Goal: Task Accomplishment & Management: Manage account settings

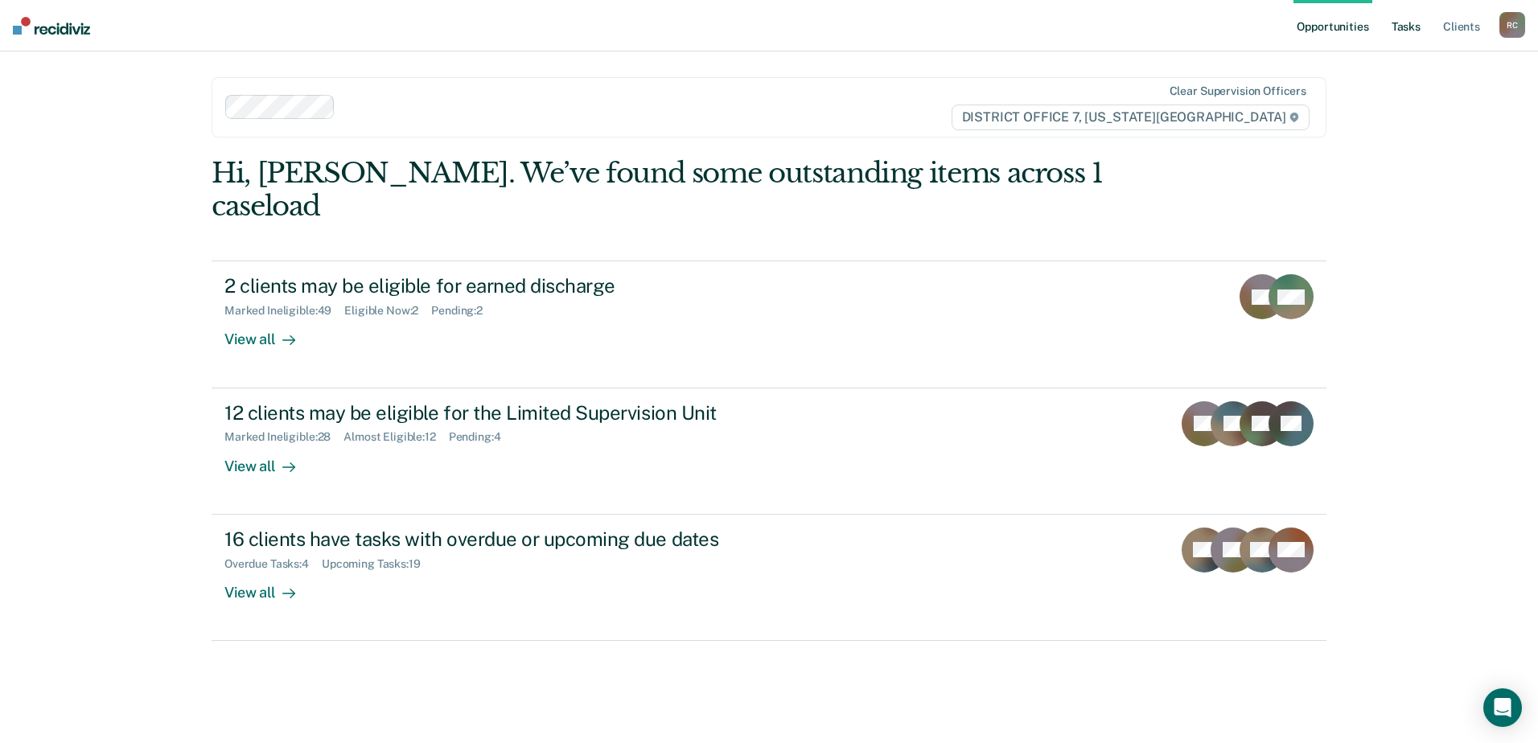
click at [1415, 29] on link "Tasks" at bounding box center [1405, 25] width 35 height 51
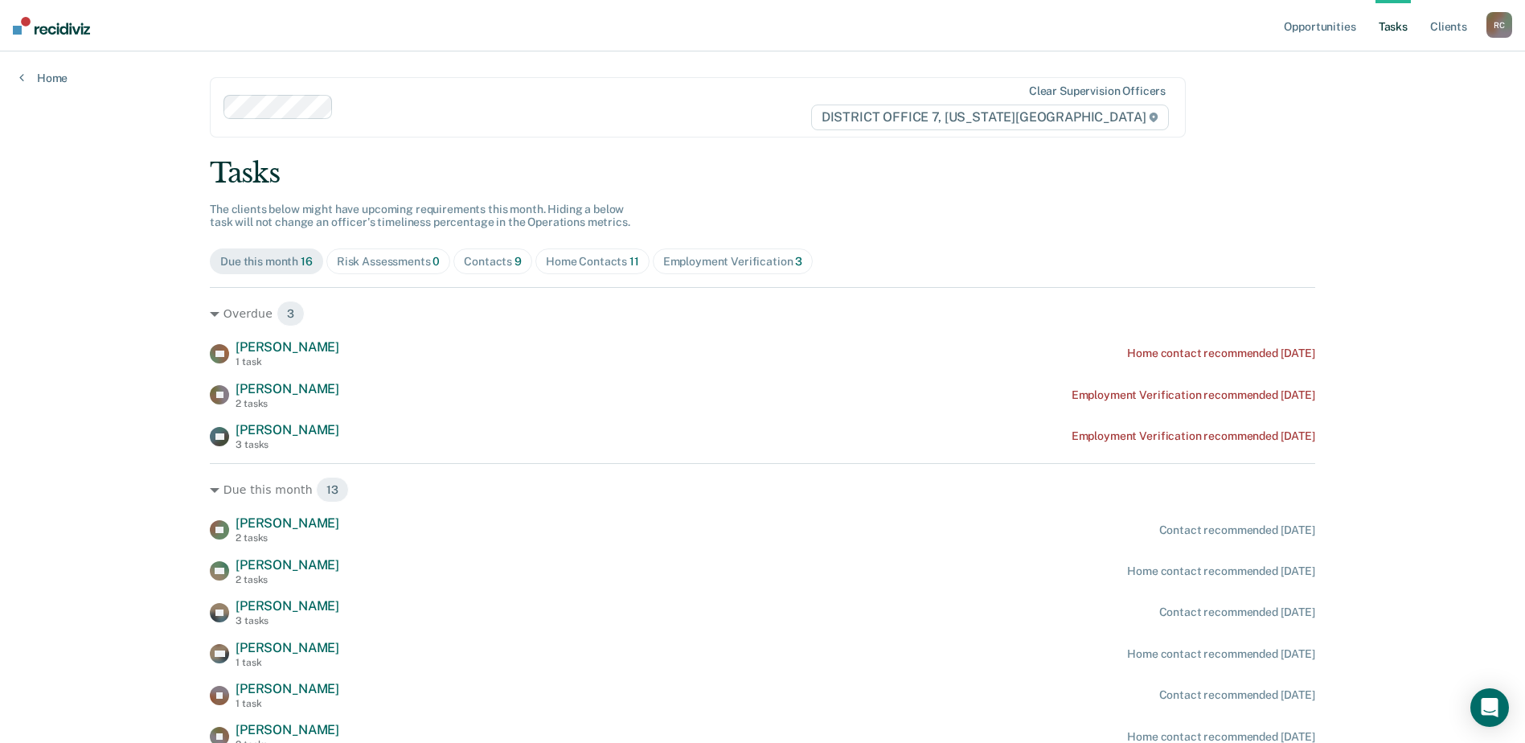
click at [570, 259] on div "Home Contacts 11" at bounding box center [592, 262] width 93 height 14
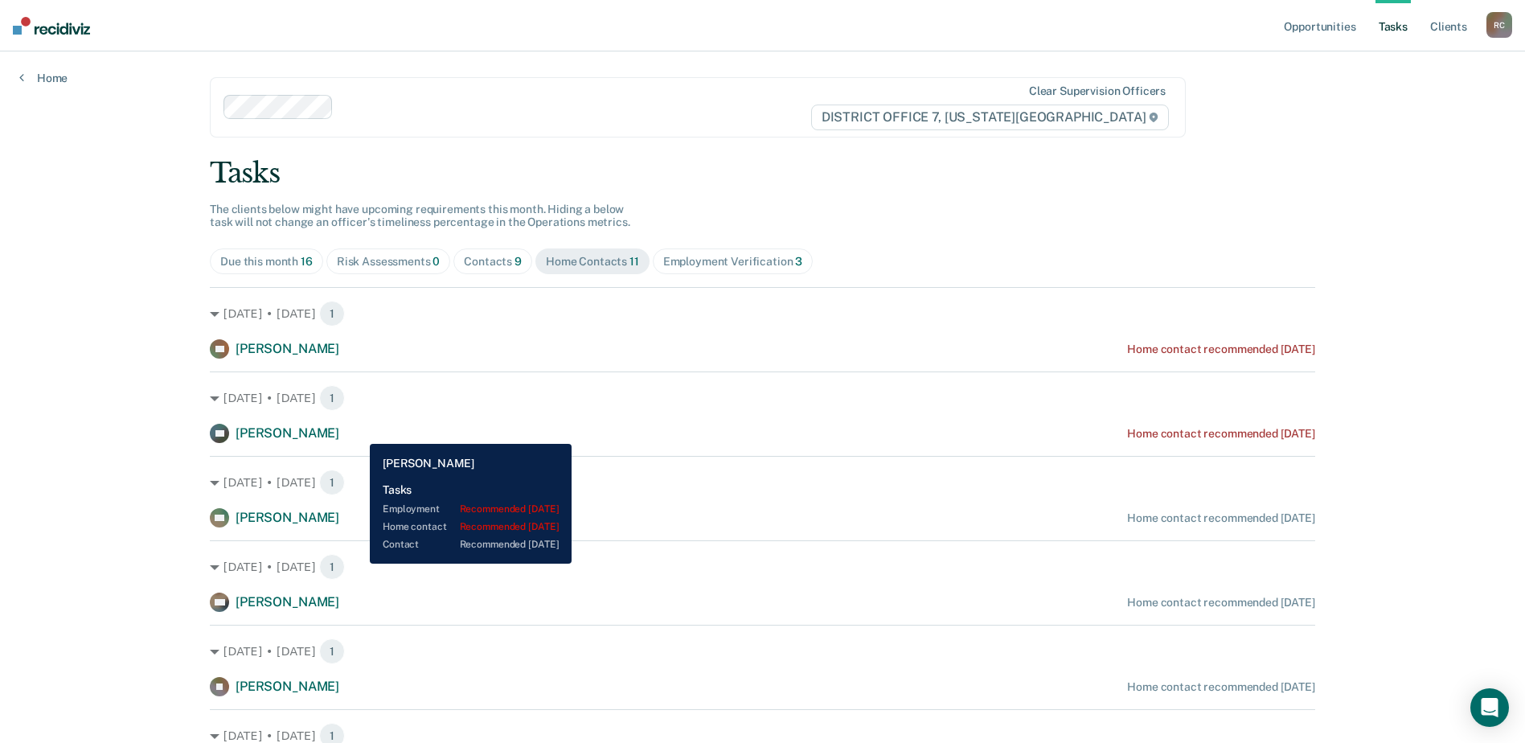
click at [359, 432] on div "DP [PERSON_NAME] Home contact recommended [DATE]" at bounding box center [763, 433] width 1106 height 19
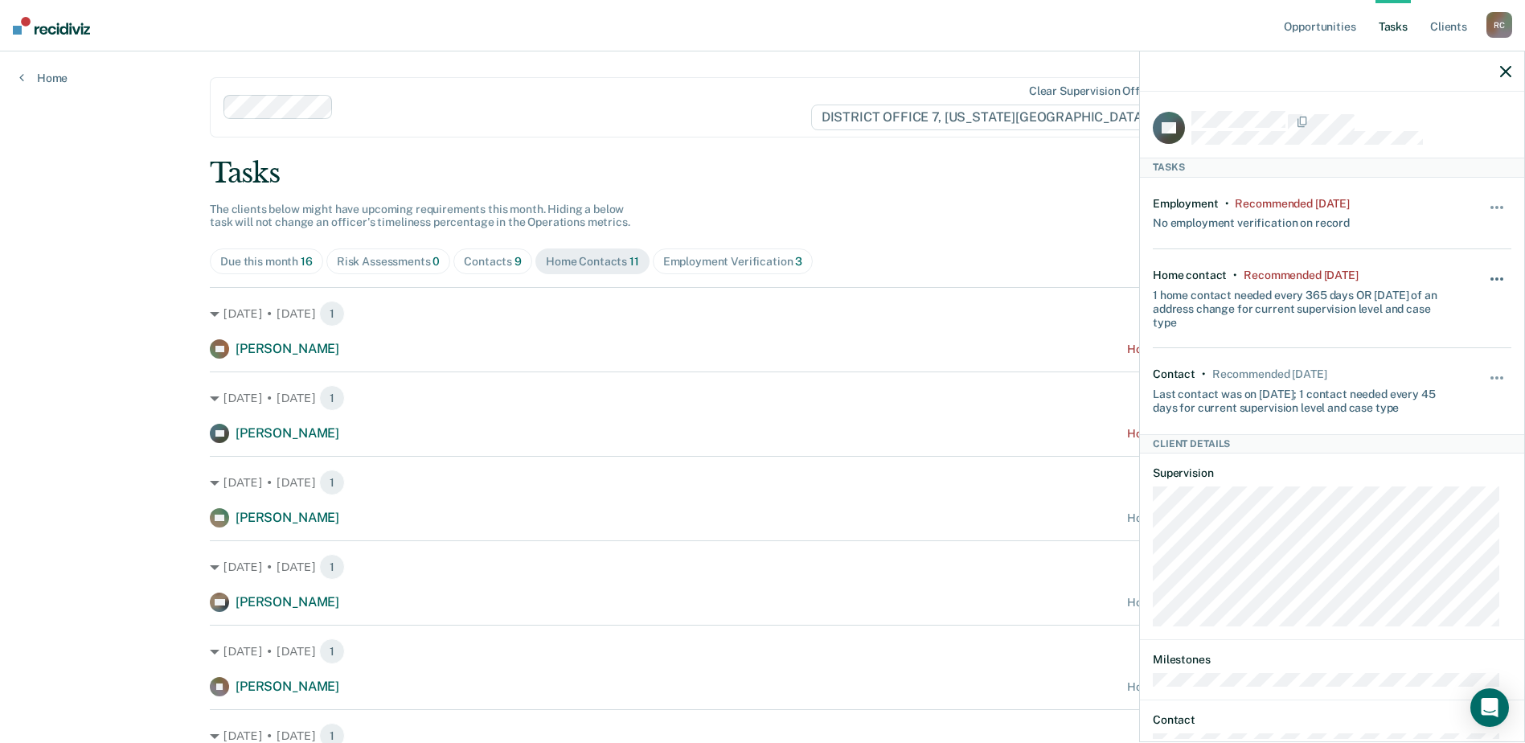
click at [1496, 277] on span "button" at bounding box center [1497, 278] width 3 height 3
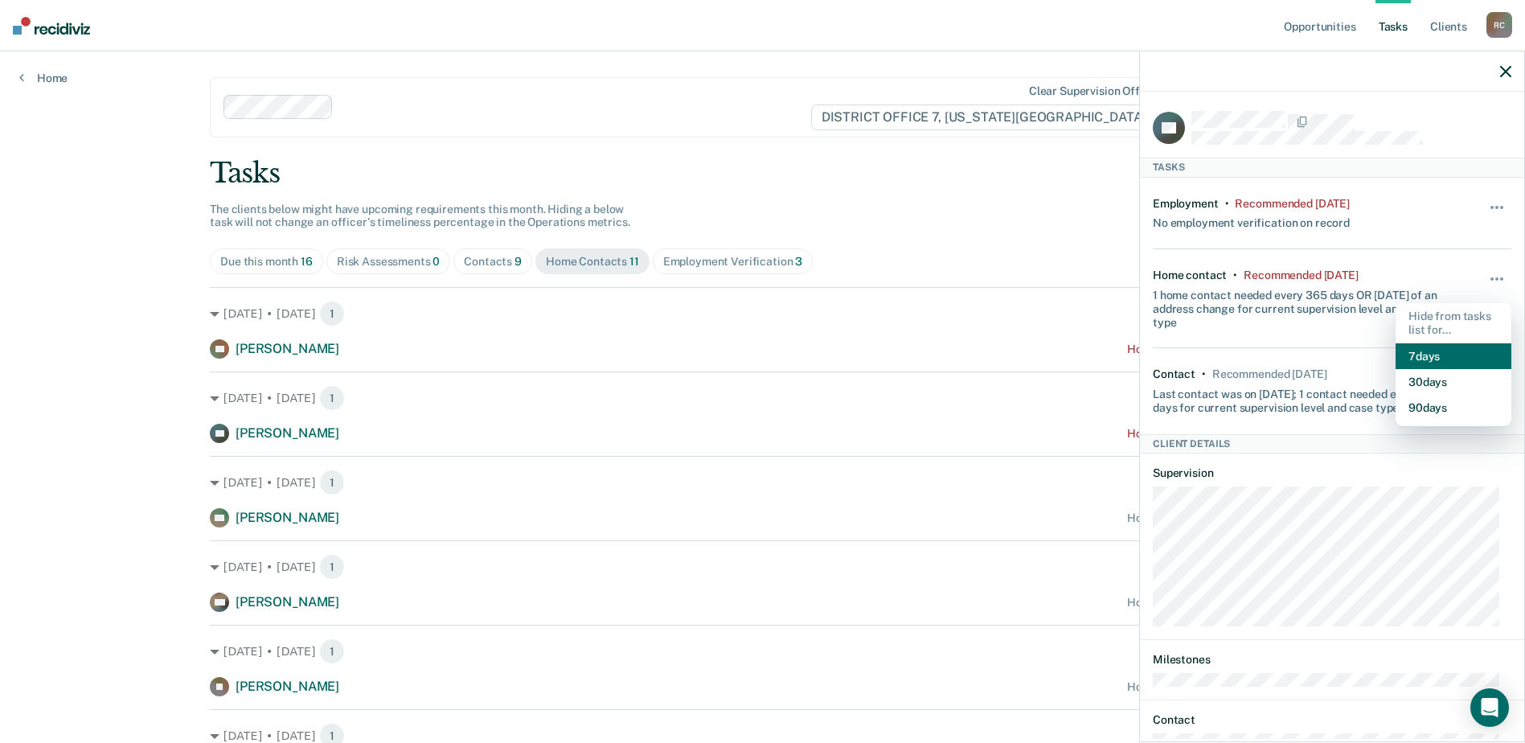
click at [1452, 353] on button "7 days" at bounding box center [1454, 356] width 116 height 26
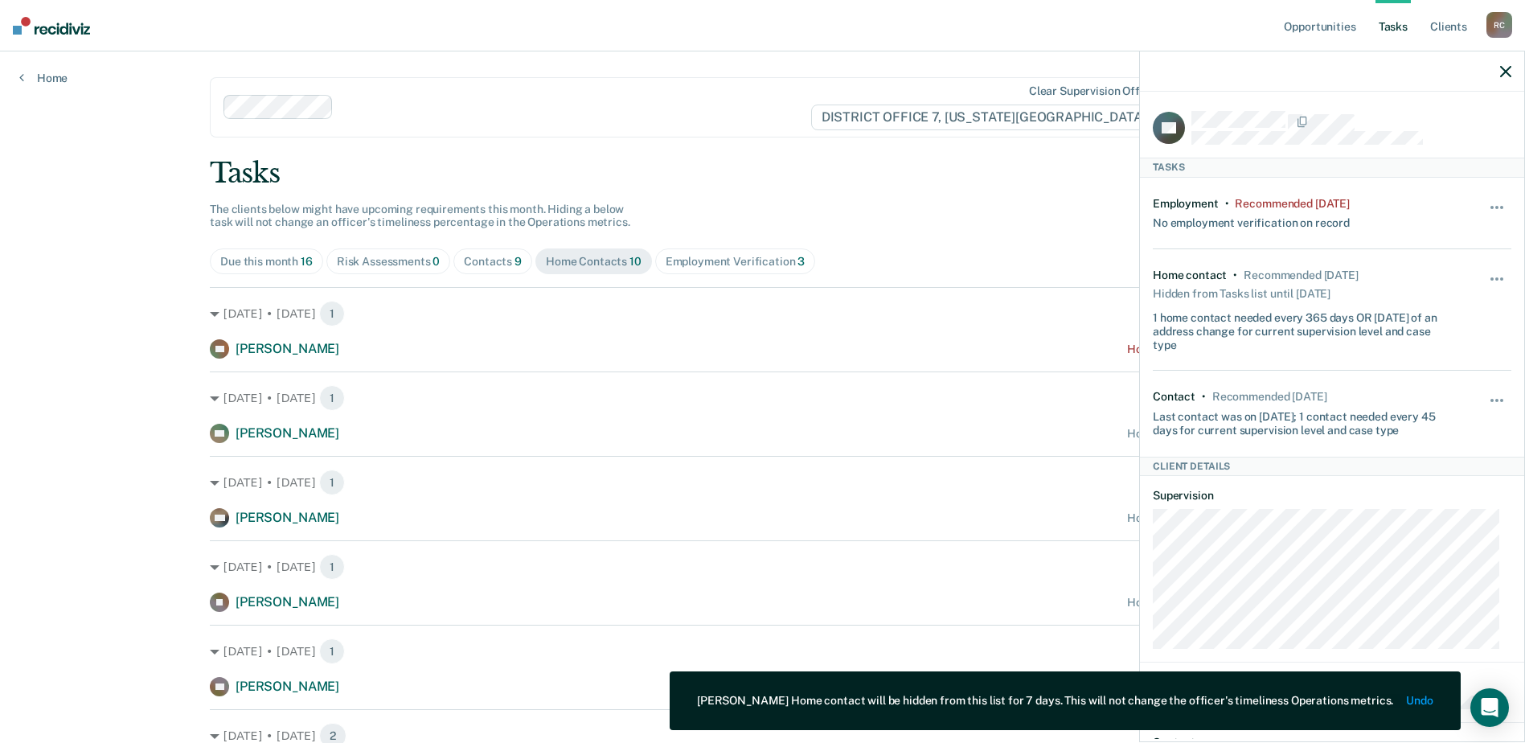
click at [1064, 219] on div "Tasks The clients below might have upcoming requirements this month. Hiding a b…" at bounding box center [763, 585] width 1106 height 857
click at [1506, 73] on icon "button" at bounding box center [1506, 71] width 11 height 11
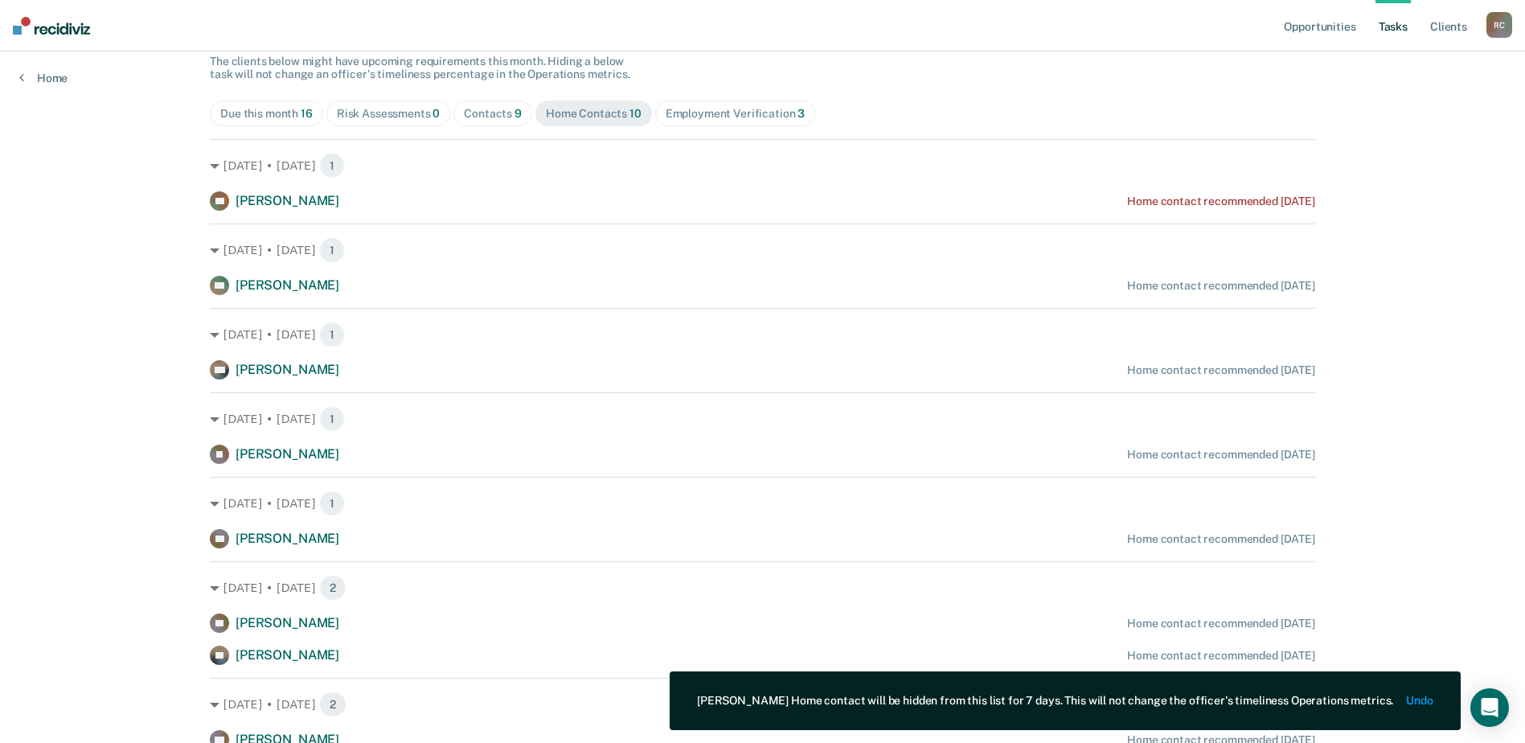
scroll to position [161, 0]
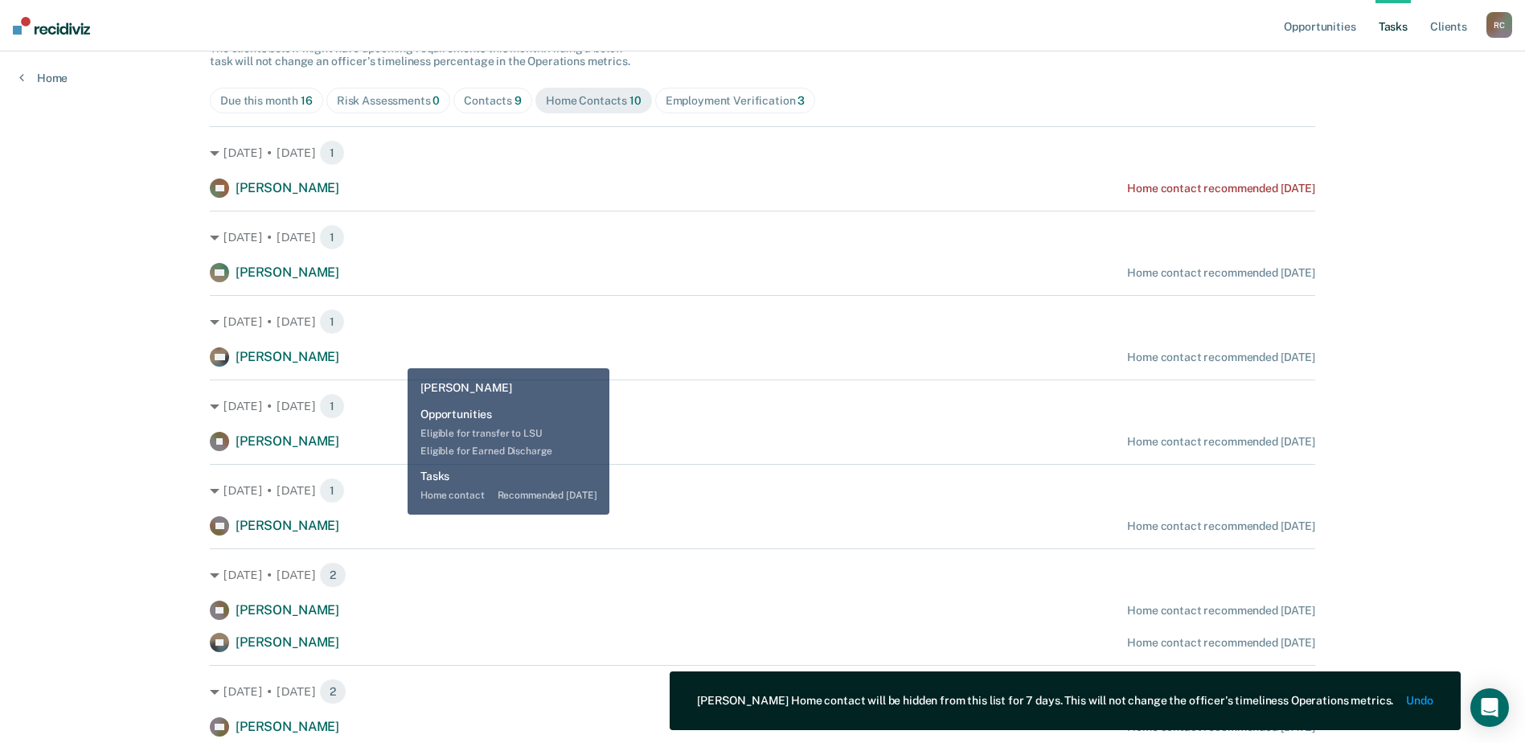
click at [396, 356] on div "DW [PERSON_NAME] Home contact recommended [DATE]" at bounding box center [763, 356] width 1106 height 19
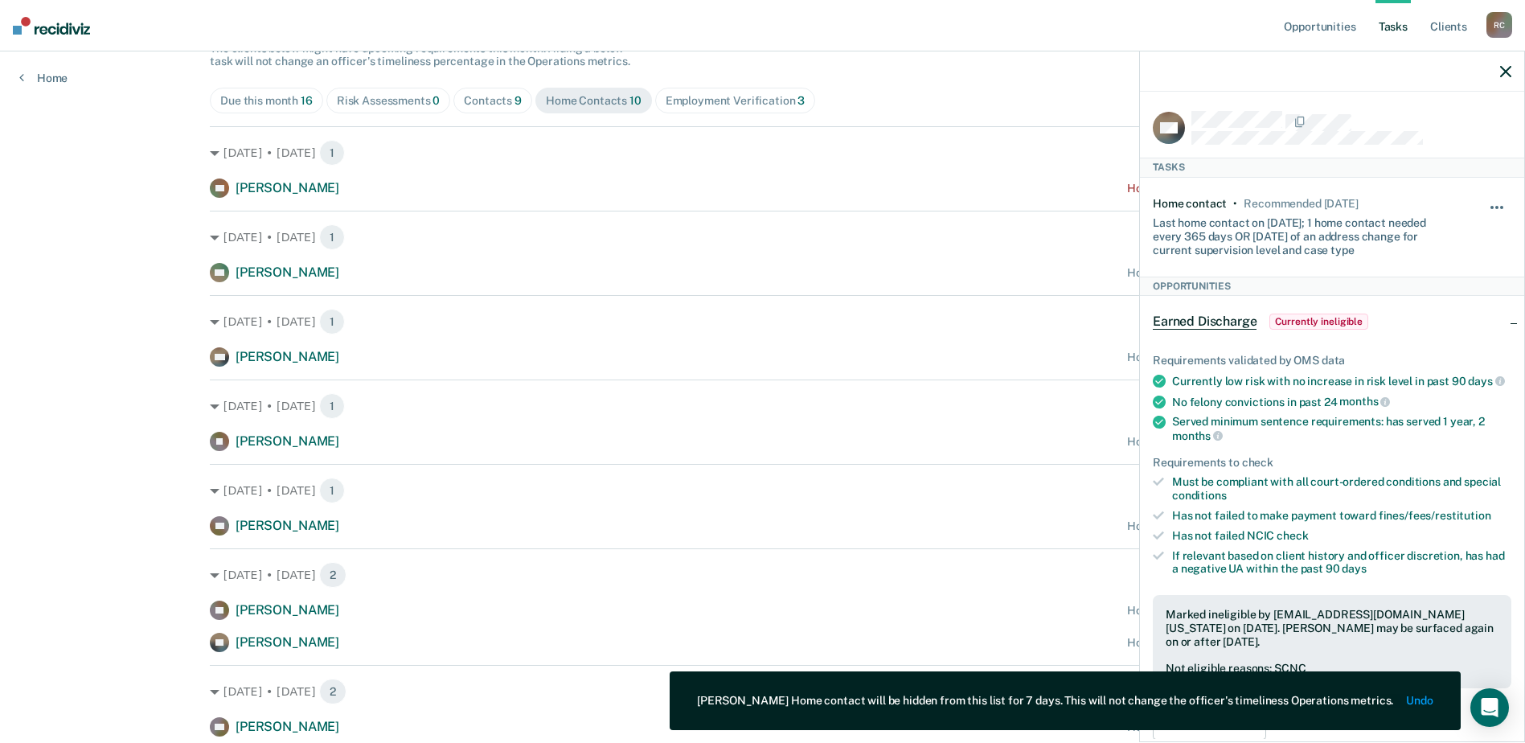
click at [1496, 206] on span "button" at bounding box center [1497, 207] width 3 height 3
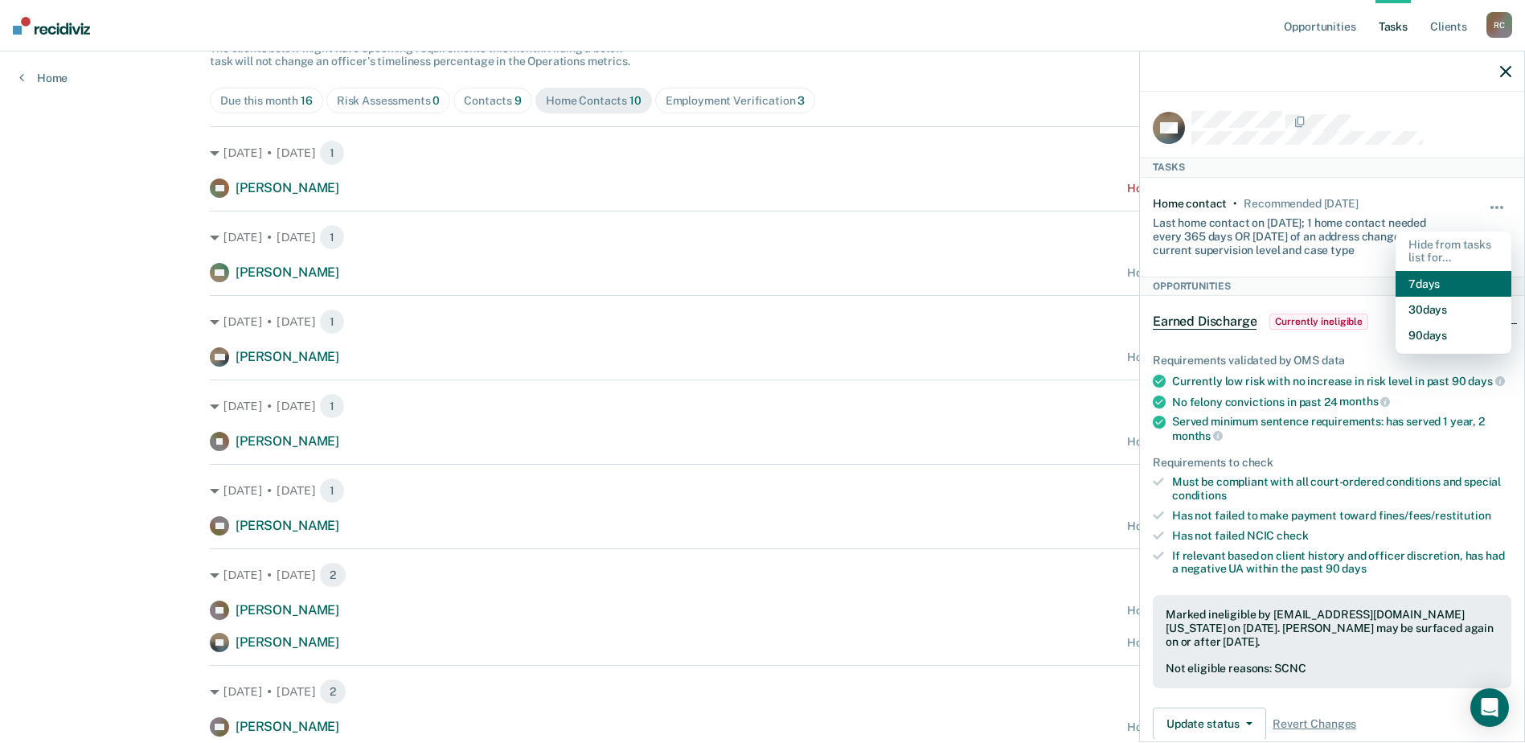
click at [1415, 288] on button "7 days" at bounding box center [1454, 284] width 116 height 26
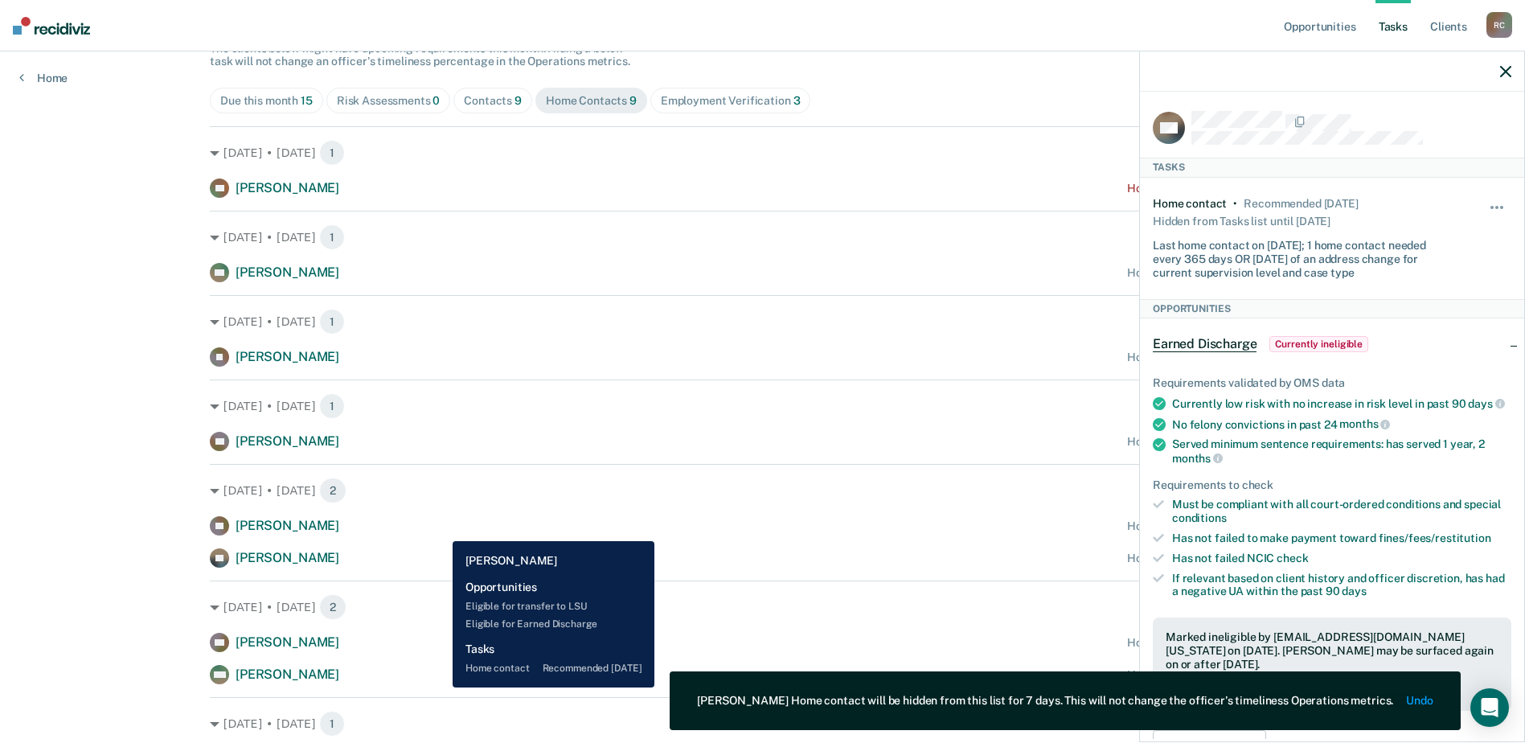
click at [441, 528] on div "TT [PERSON_NAME] Home contact recommended [DATE]" at bounding box center [763, 525] width 1106 height 19
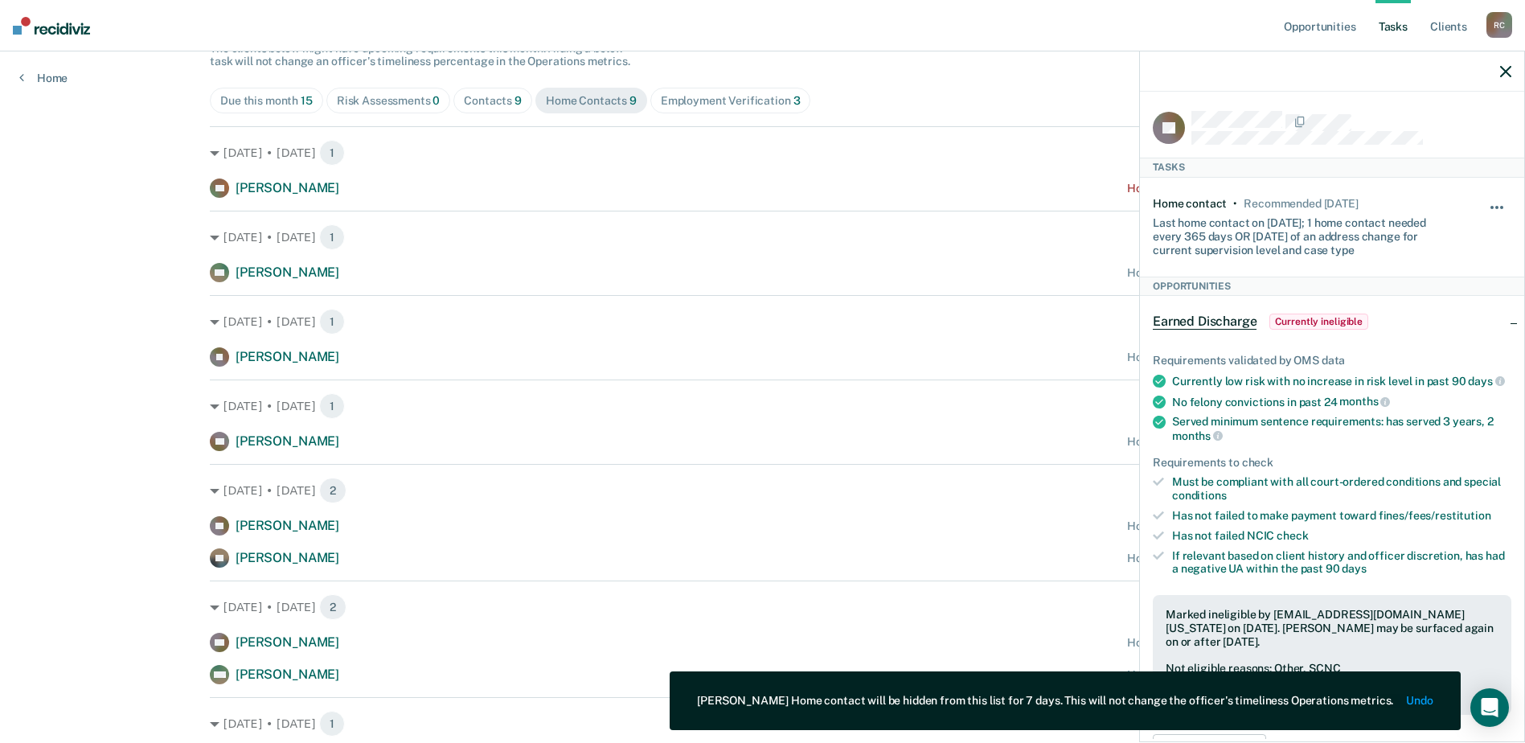
click at [1496, 206] on span "button" at bounding box center [1497, 207] width 3 height 3
click at [1418, 284] on button "7 days" at bounding box center [1454, 284] width 116 height 26
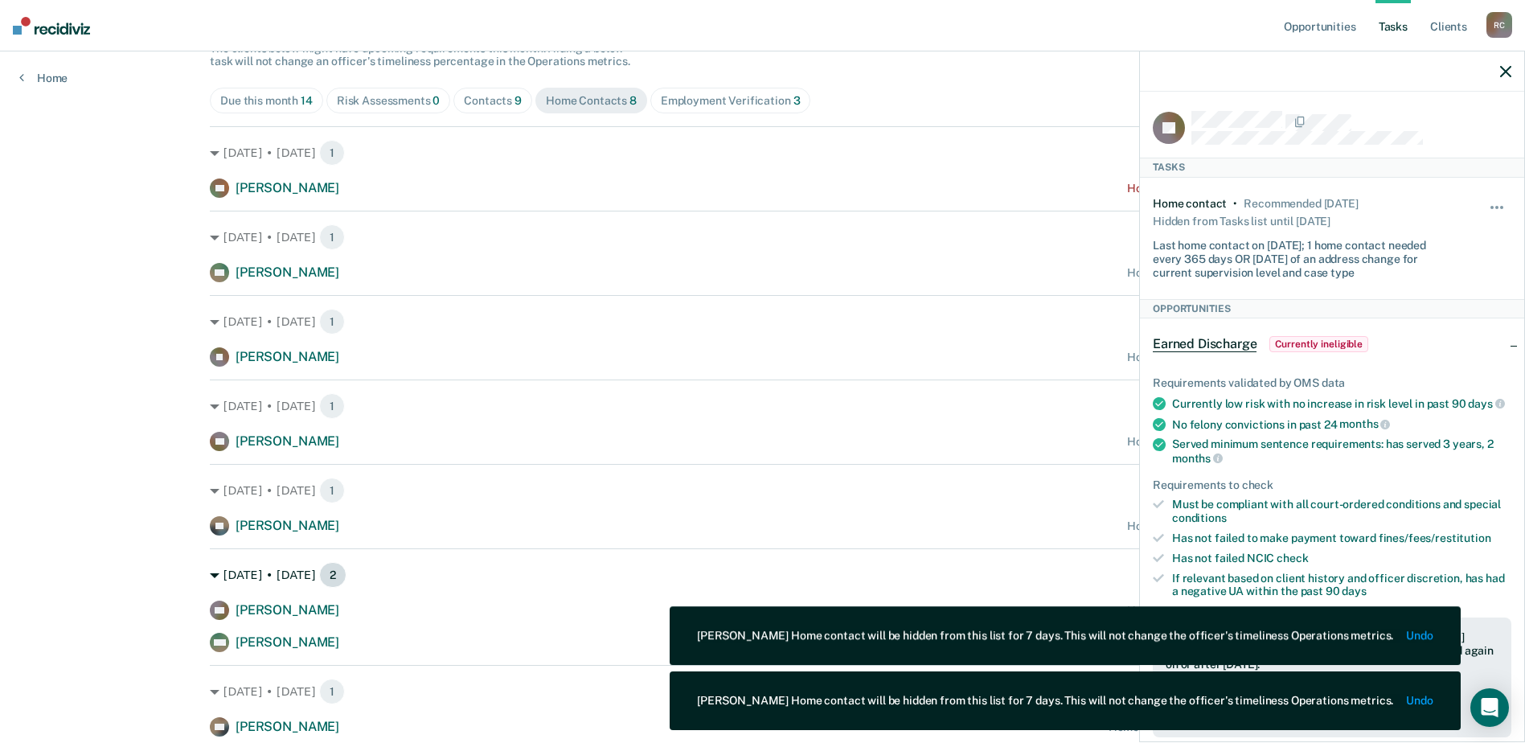
scroll to position [219, 0]
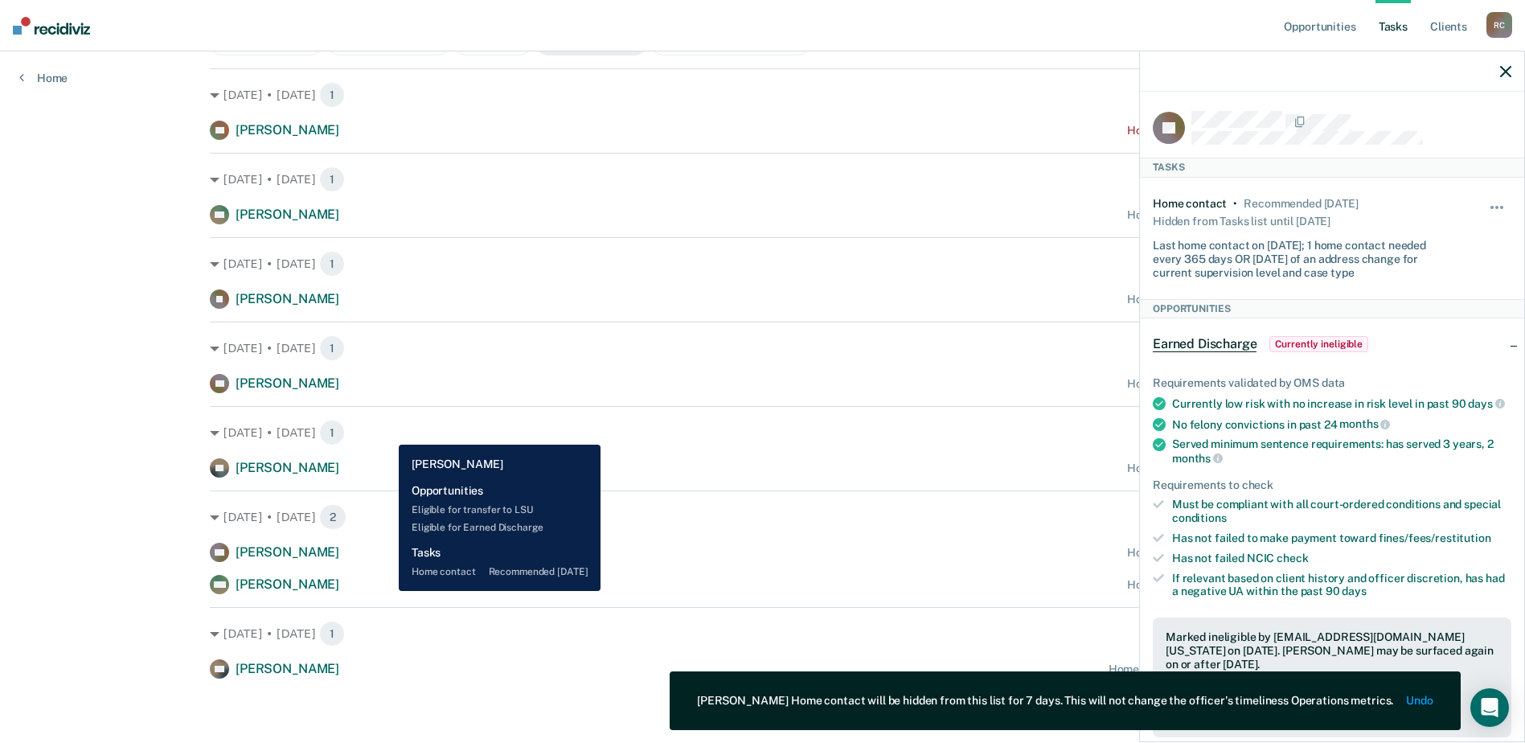
click at [387, 591] on div "MW [PERSON_NAME] Home contact recommended [DATE]" at bounding box center [763, 584] width 1106 height 19
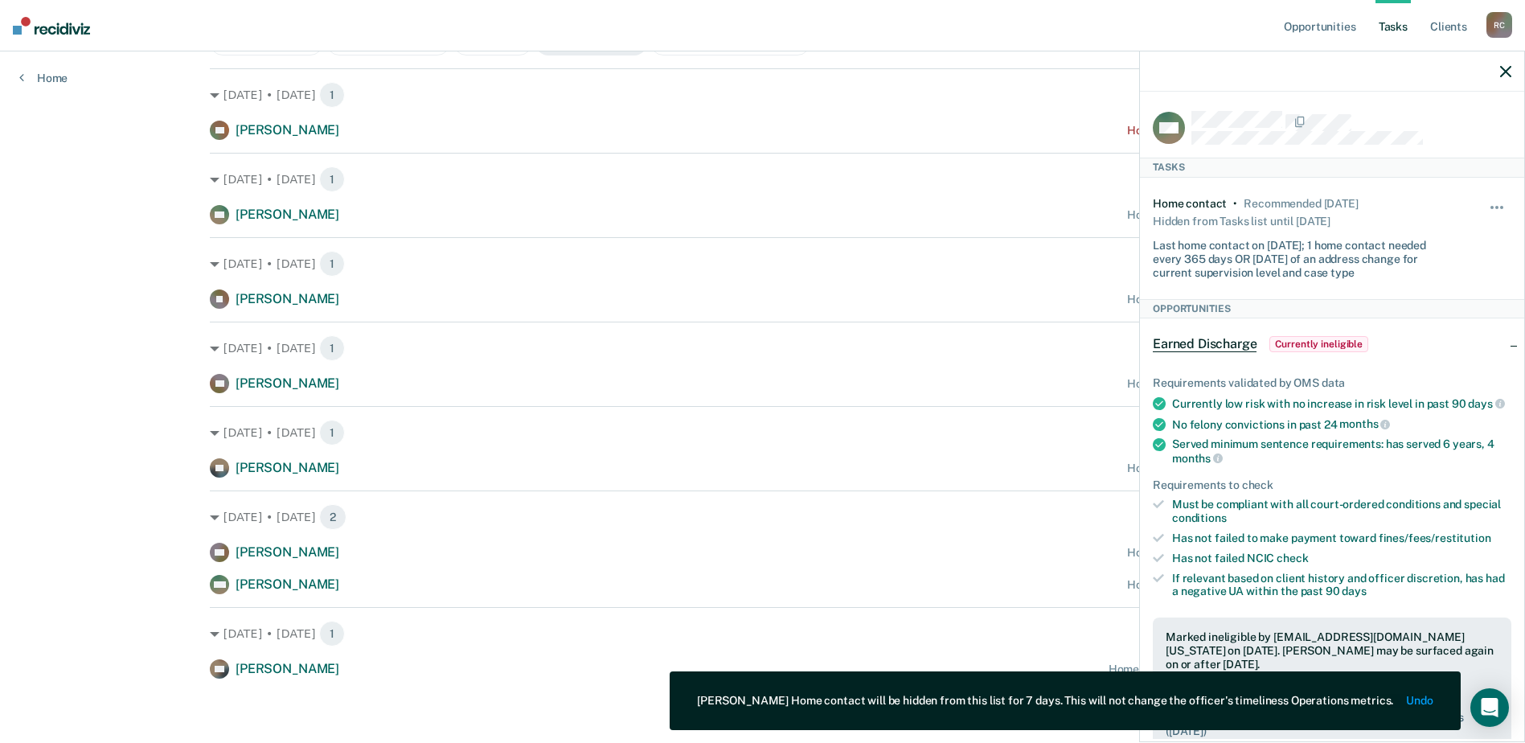
click at [1486, 199] on div "Hide from tasks list for... 7 days 30 days 90 days" at bounding box center [1497, 238] width 27 height 83
click at [1491, 206] on span "button" at bounding box center [1492, 207] width 3 height 3
click at [1435, 284] on button "7 days" at bounding box center [1454, 284] width 116 height 26
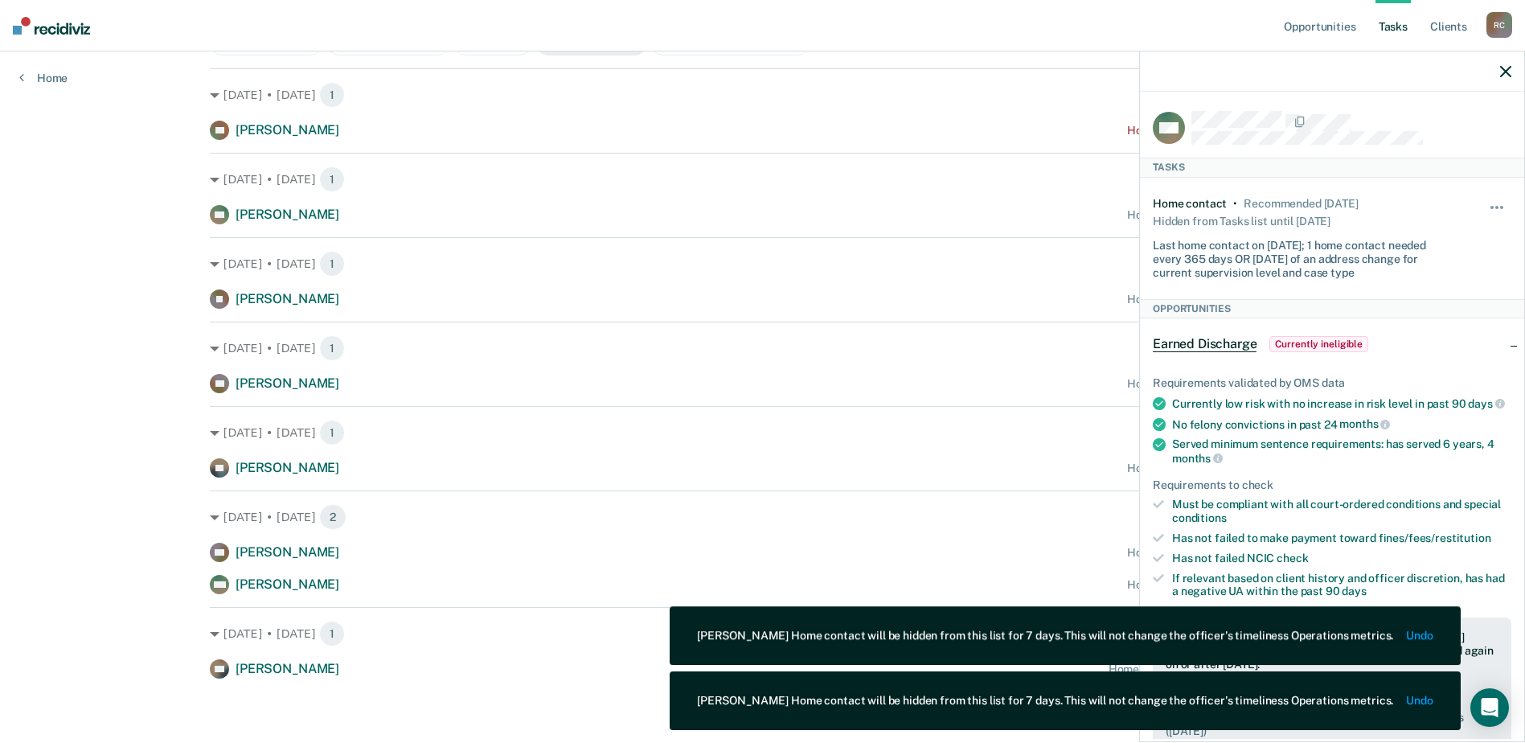
scroll to position [187, 0]
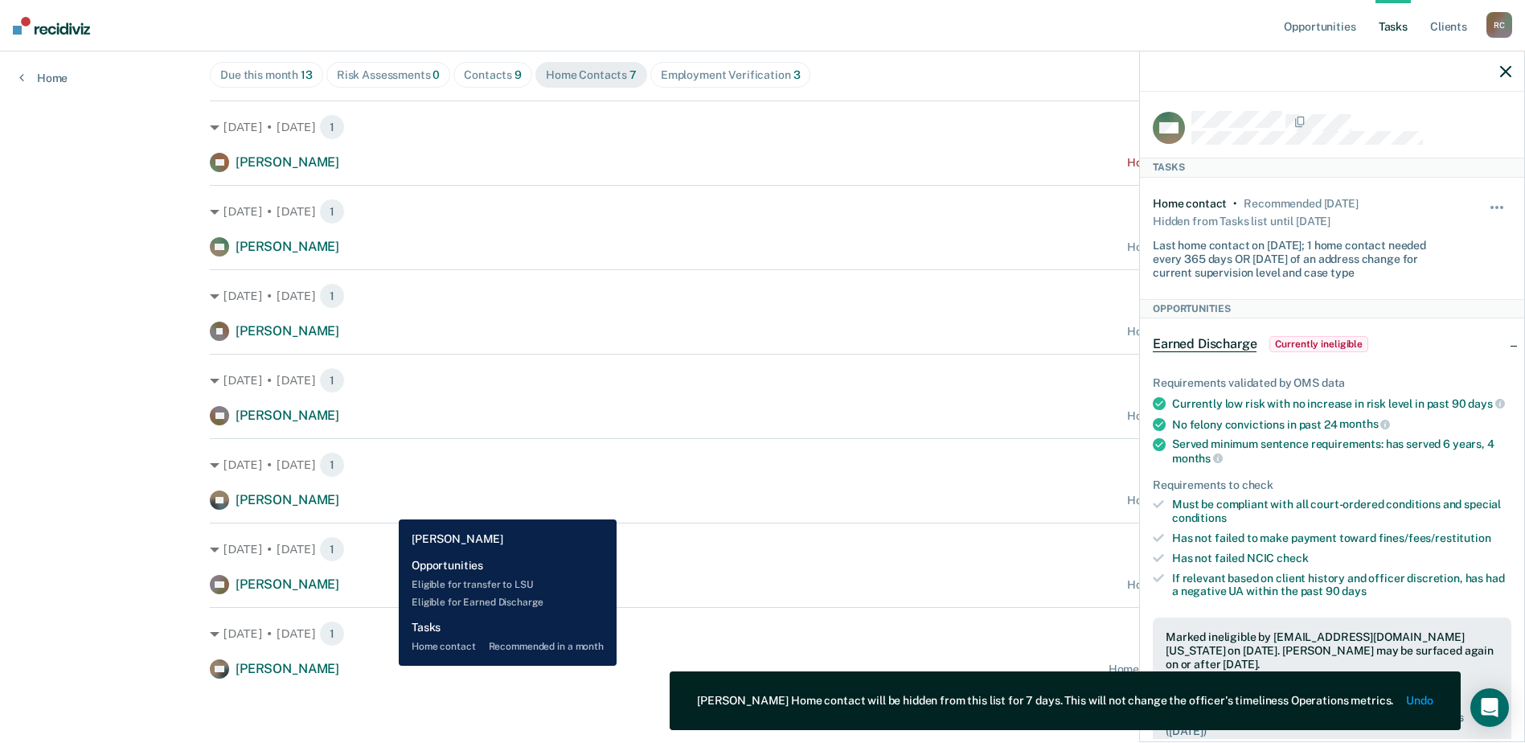
click at [387, 666] on div "DO [PERSON_NAME] Home contact recommended in a month" at bounding box center [763, 668] width 1106 height 19
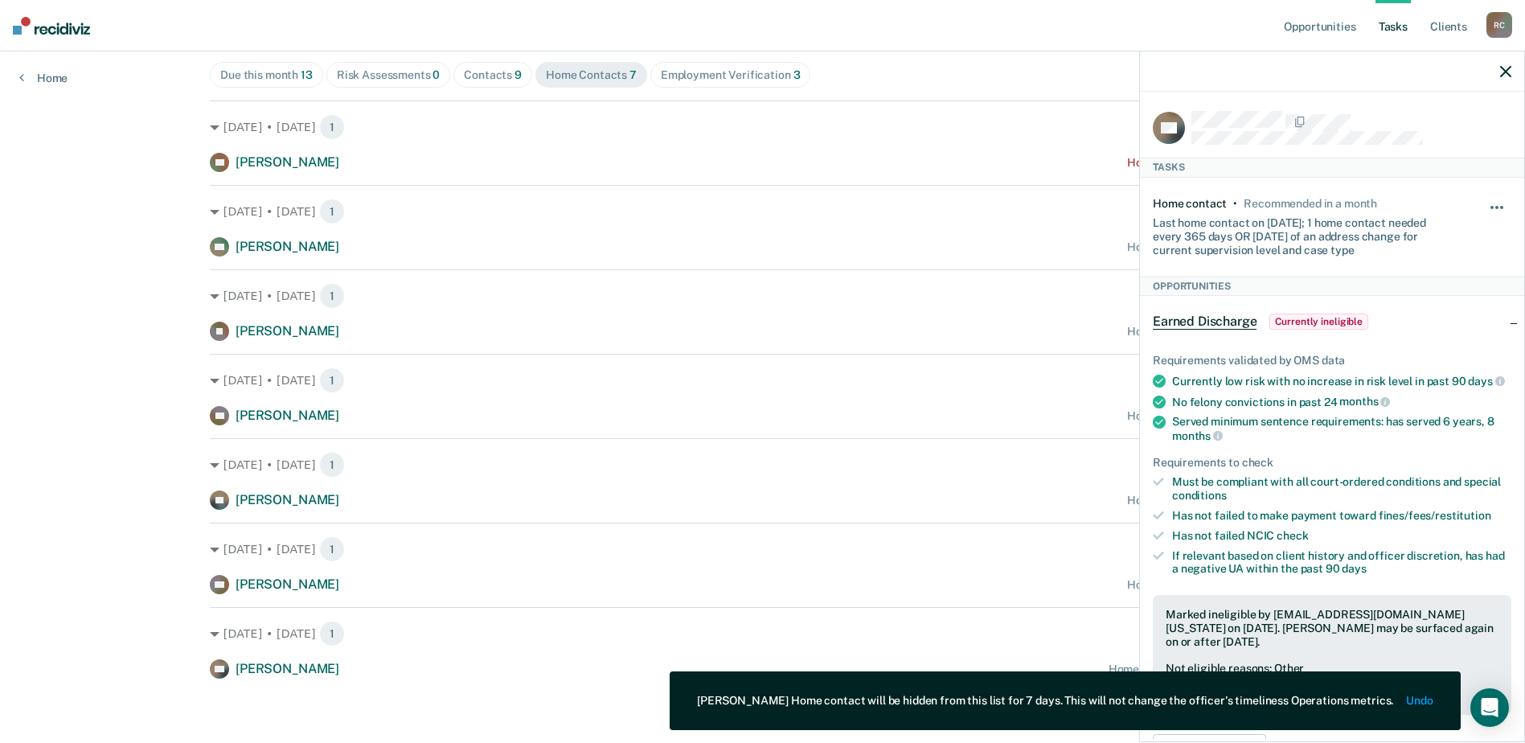
click at [1488, 203] on button "button" at bounding box center [1497, 216] width 27 height 26
click at [1408, 283] on button "7 days" at bounding box center [1454, 284] width 116 height 26
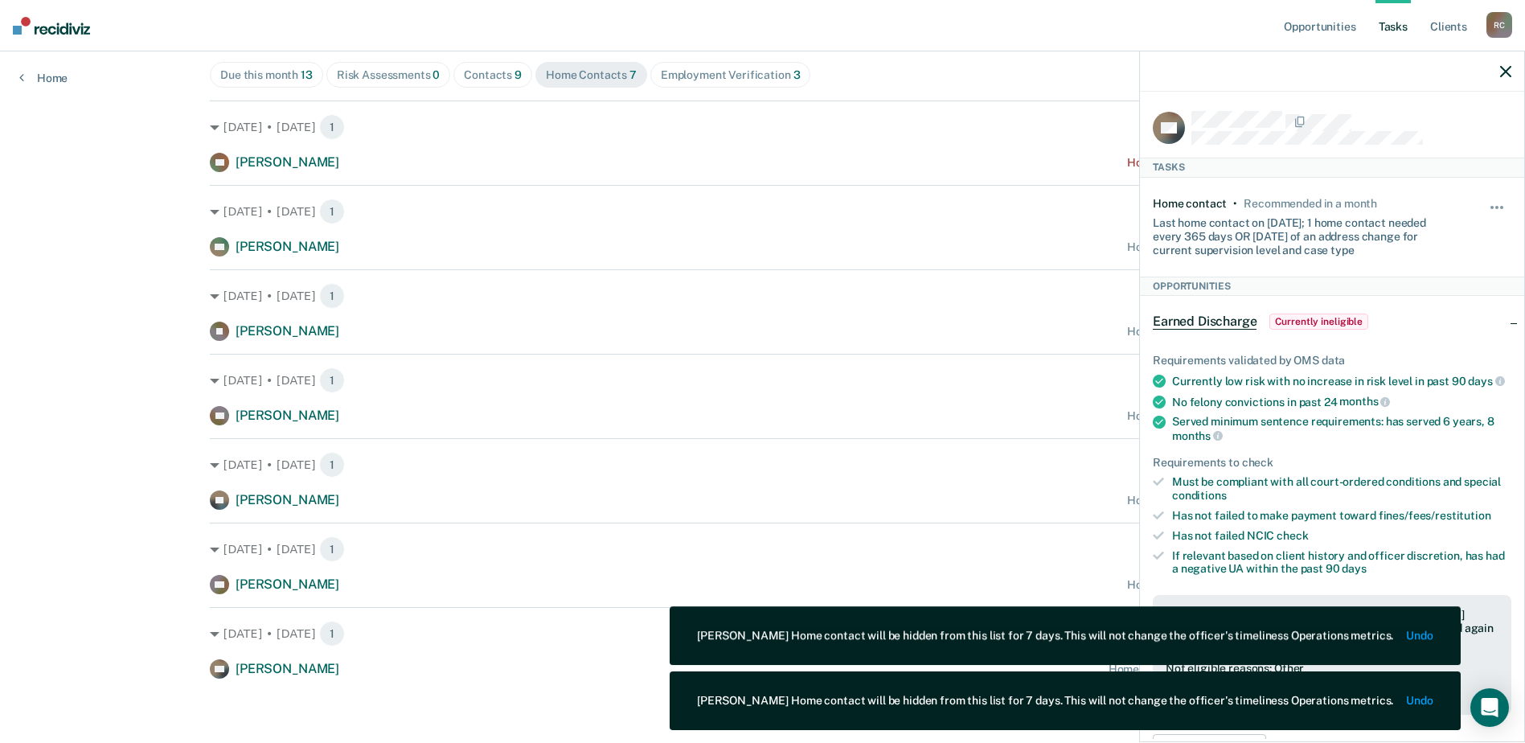
scroll to position [102, 0]
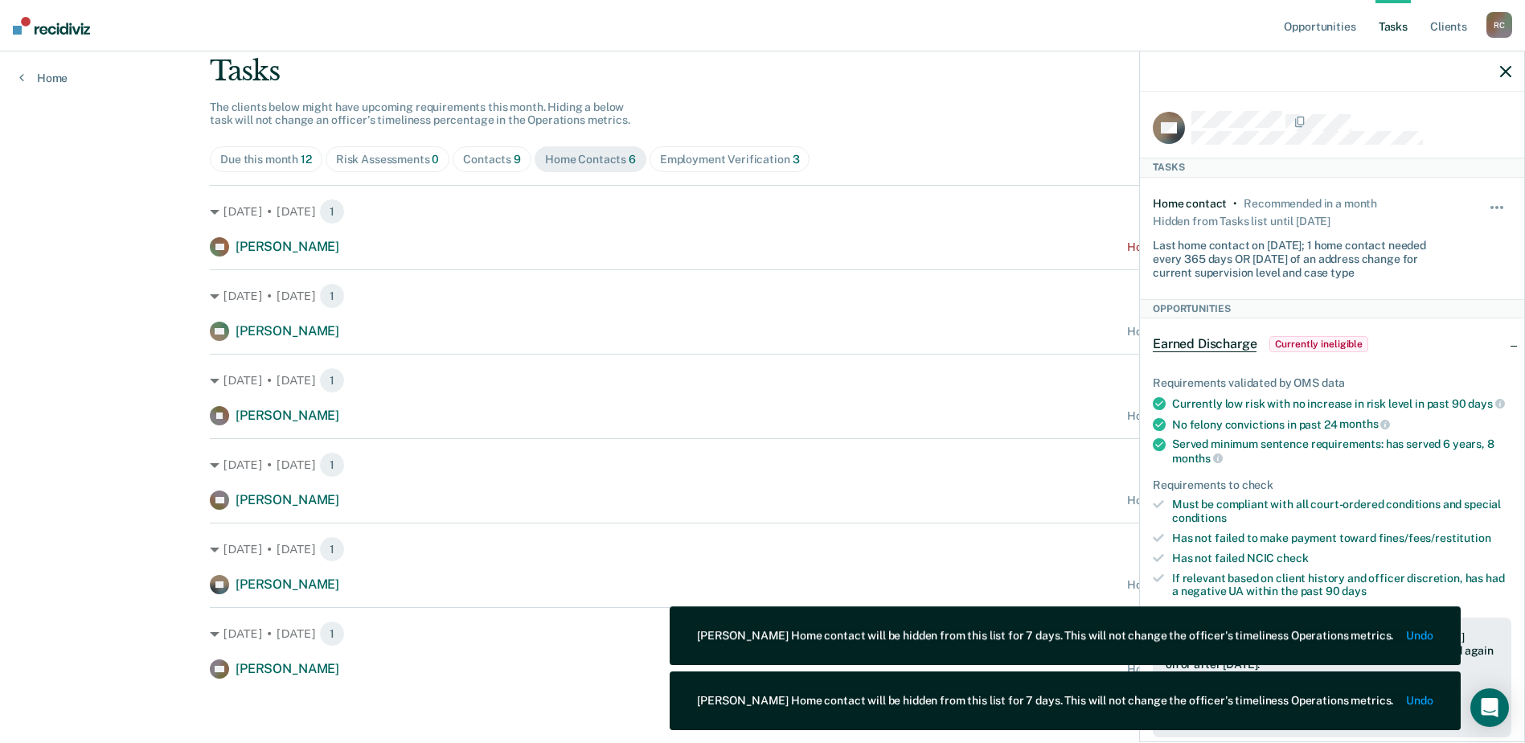
click at [1504, 69] on icon "button" at bounding box center [1506, 71] width 11 height 11
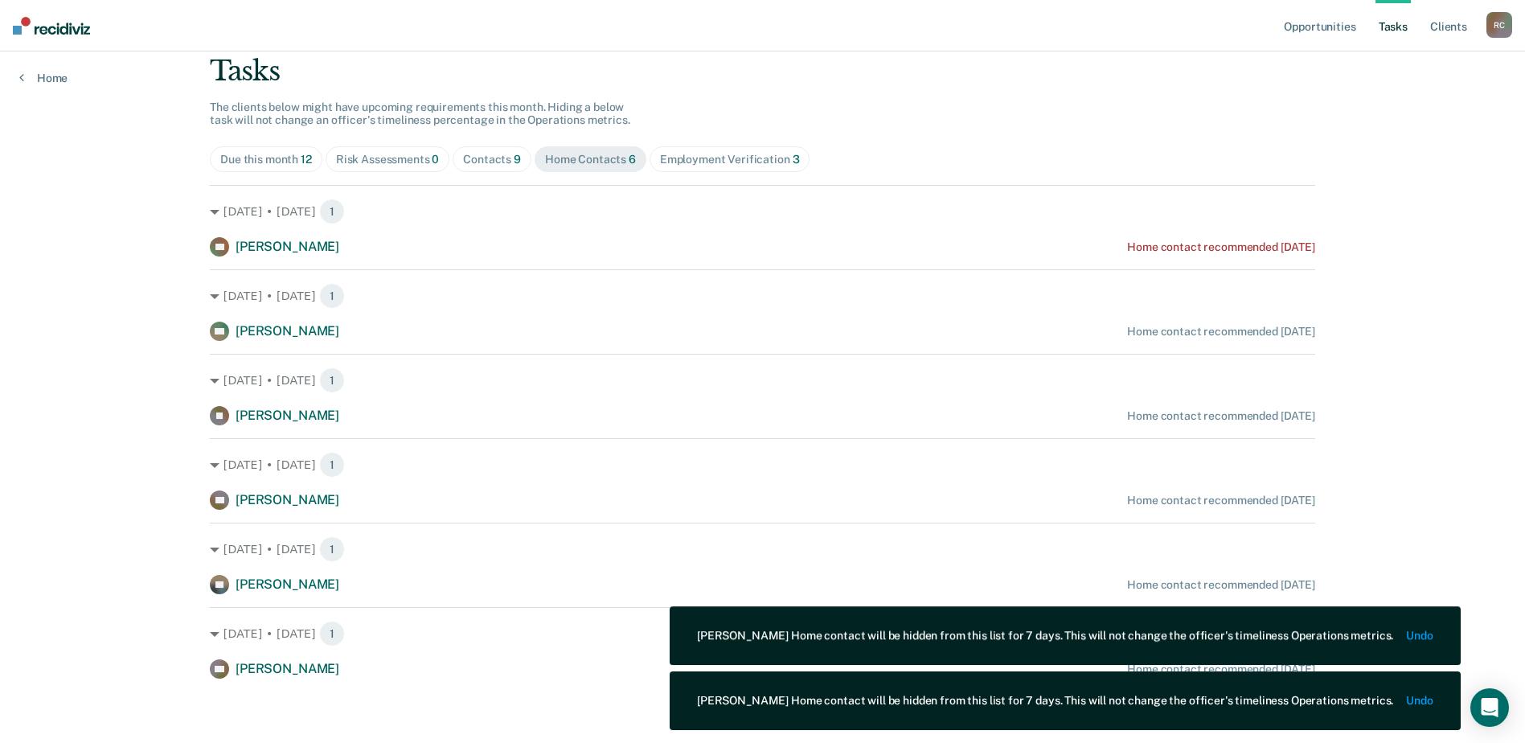
click at [1165, 125] on div "Tasks The clients below might have upcoming requirements this month. Hiding a b…" at bounding box center [763, 367] width 1106 height 624
